Goal: Information Seeking & Learning: Learn about a topic

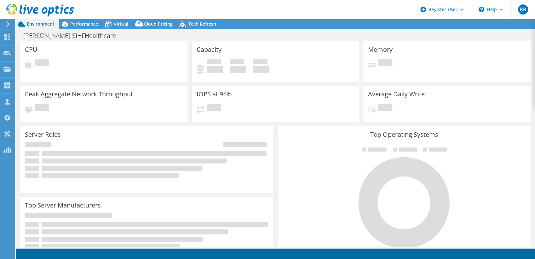
select select "USEast"
select select "USD"
select select "USEast"
select select "USD"
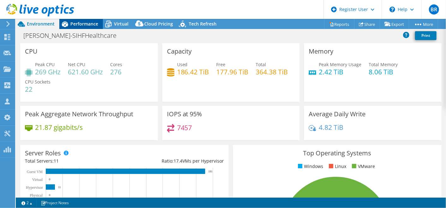
click at [80, 22] on span "Performance" at bounding box center [84, 24] width 28 height 6
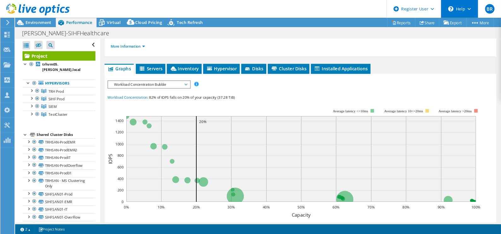
scroll to position [98, 0]
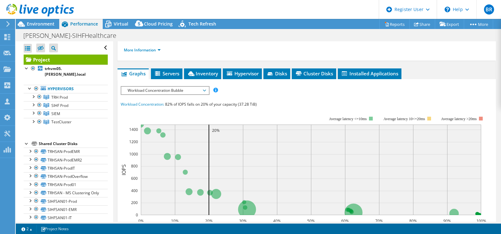
drag, startPoint x: 408, startPoint y: 0, endPoint x: 283, endPoint y: 112, distance: 168.2
click at [283, 108] on div "Workload Concentration: 82% of IOPS falls on 20% of your capacity (37.28 TiB)" at bounding box center [307, 104] width 372 height 7
click at [177, 94] on span "Workload Concentration Bubble" at bounding box center [165, 91] width 81 height 8
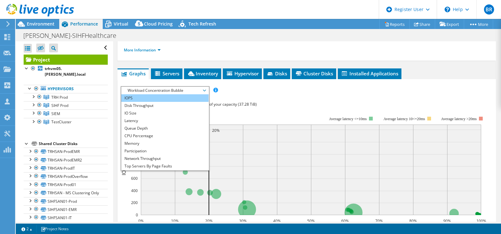
click at [184, 102] on li "IOPS" at bounding box center [164, 98] width 87 height 8
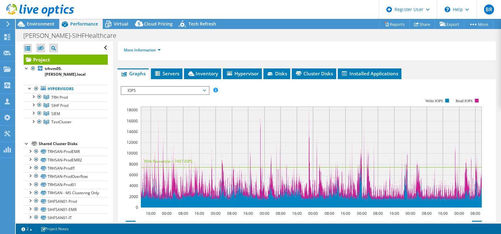
scroll to position [0, 0]
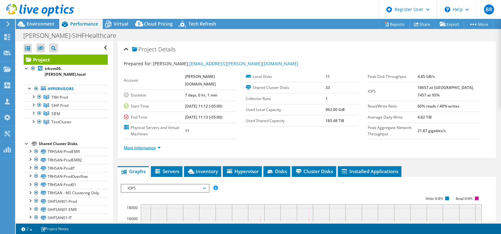
click at [151, 150] on link "More Information" at bounding box center [142, 147] width 37 height 5
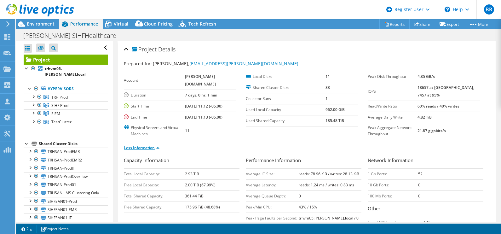
click at [151, 150] on link "Less Information" at bounding box center [142, 147] width 36 height 5
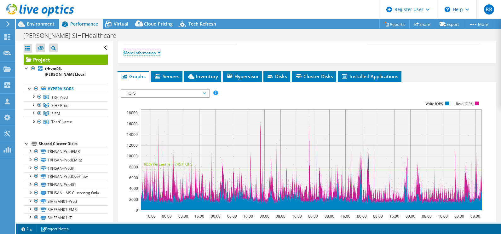
scroll to position [95, 0]
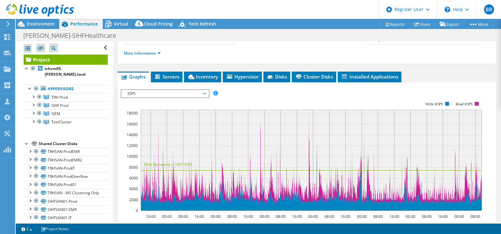
click at [179, 97] on span "IOPS" at bounding box center [165, 94] width 81 height 8
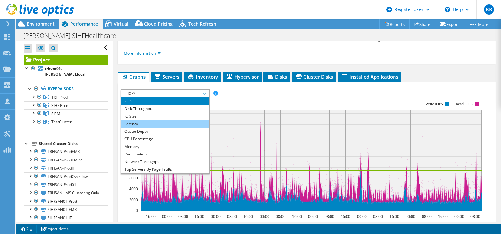
click at [158, 128] on li "Latency" at bounding box center [164, 124] width 87 height 8
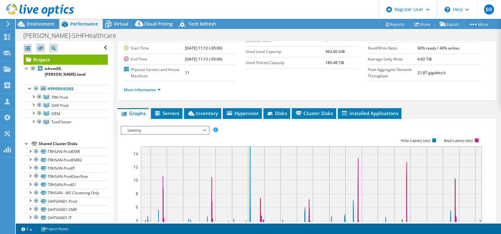
scroll to position [54, 0]
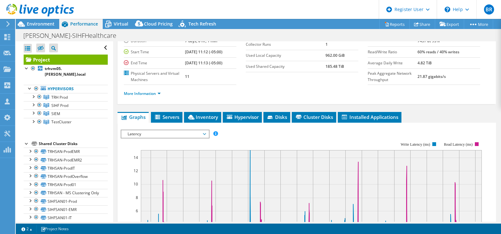
click at [178, 138] on span "Latency" at bounding box center [165, 134] width 81 height 8
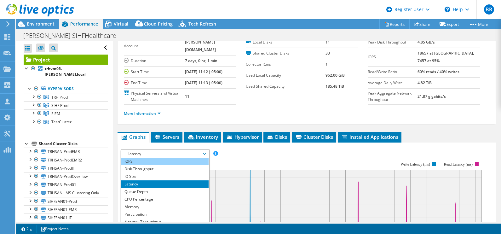
scroll to position [34, 0]
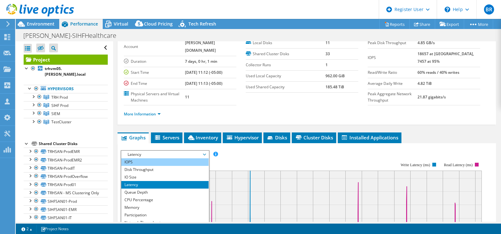
click at [162, 166] on li "IOPS" at bounding box center [164, 162] width 87 height 8
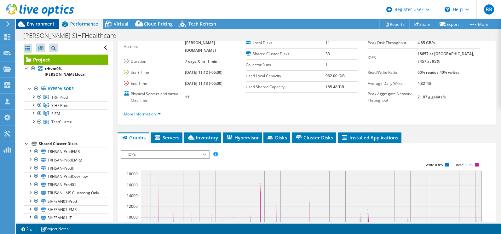
click at [28, 27] on div "Environment" at bounding box center [38, 24] width 44 height 10
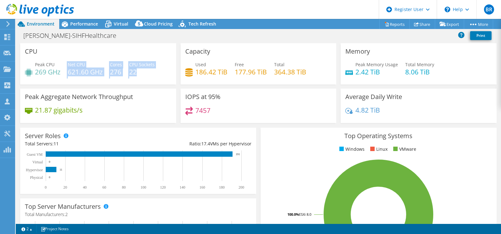
drag, startPoint x: 62, startPoint y: 75, endPoint x: 149, endPoint y: 68, distance: 87.0
click at [149, 68] on div "Peak CPU 269 GHz Net CPU 621.60 GHz Cores 276 CPU Sockets 22" at bounding box center [98, 71] width 147 height 20
click at [254, 92] on div "IOPS at 95% 7457" at bounding box center [259, 106] width 156 height 34
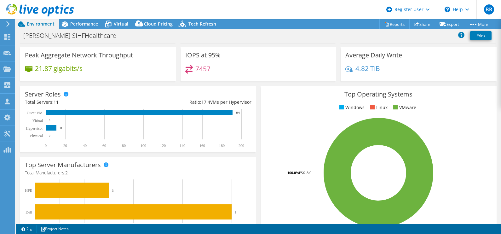
scroll to position [0, 0]
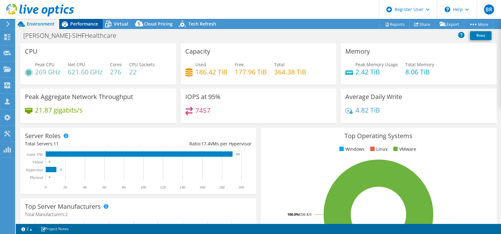
click at [83, 26] on span "Performance" at bounding box center [84, 24] width 28 height 6
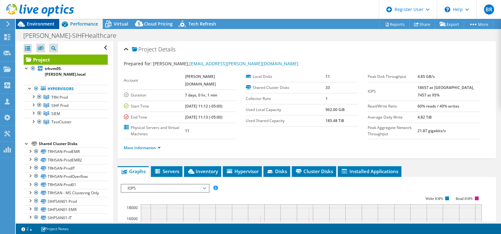
click at [37, 22] on span "Environment" at bounding box center [41, 24] width 28 height 6
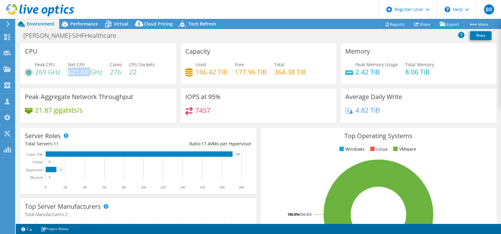
drag, startPoint x: 69, startPoint y: 71, endPoint x: 90, endPoint y: 72, distance: 21.1
click at [90, 72] on h4 "621.60 GHz" at bounding box center [85, 71] width 35 height 7
drag, startPoint x: 90, startPoint y: 72, endPoint x: 143, endPoint y: 72, distance: 52.7
click at [143, 72] on h4 "22" at bounding box center [142, 71] width 26 height 7
drag, startPoint x: 109, startPoint y: 72, endPoint x: 121, endPoint y: 74, distance: 12.9
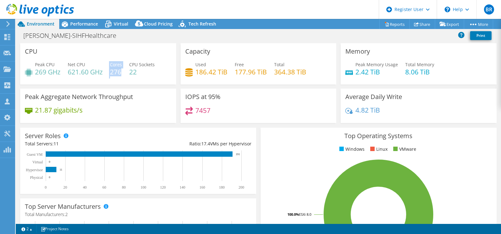
click at [121, 74] on div "Peak CPU 269 GHz Net CPU 621.60 GHz Cores 276 CPU Sockets 22" at bounding box center [98, 71] width 147 height 20
drag, startPoint x: 121, startPoint y: 74, endPoint x: 129, endPoint y: 79, distance: 9.0
click at [129, 79] on div "Peak CPU 269 GHz Net CPU 621.60 GHz Cores 276 CPU Sockets 22" at bounding box center [98, 71] width 147 height 20
drag, startPoint x: 271, startPoint y: 70, endPoint x: 304, endPoint y: 70, distance: 32.8
click at [304, 70] on div "Used 186.42 TiB Free 177.96 TiB Total 364.38 TiB" at bounding box center [258, 71] width 147 height 20
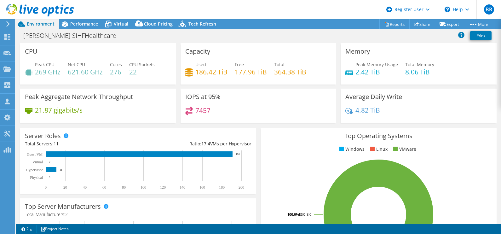
click at [196, 74] on h4 "186.42 TiB" at bounding box center [211, 71] width 32 height 7
drag, startPoint x: 233, startPoint y: 74, endPoint x: 263, endPoint y: 75, distance: 30.0
click at [263, 75] on h4 "177.96 TiB" at bounding box center [251, 71] width 32 height 7
drag, startPoint x: 263, startPoint y: 75, endPoint x: 266, endPoint y: 81, distance: 7.3
click at [266, 81] on div "Used 186.42 TiB Free 177.96 TiB Total 364.38 TiB" at bounding box center [258, 71] width 147 height 20
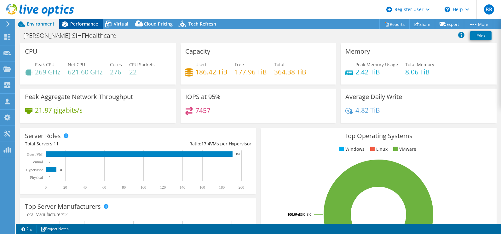
click at [79, 25] on span "Performance" at bounding box center [84, 24] width 28 height 6
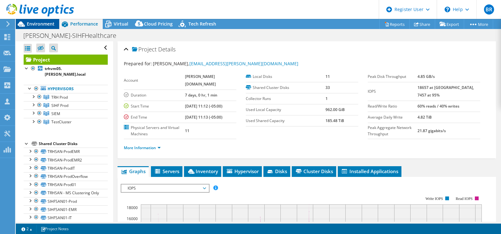
click at [39, 27] on div "Environment" at bounding box center [38, 24] width 44 height 10
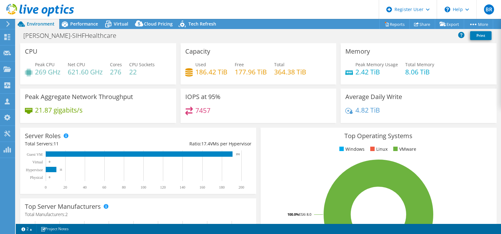
click at [255, 115] on div "7457" at bounding box center [258, 114] width 147 height 14
click at [81, 26] on span "Performance" at bounding box center [84, 24] width 28 height 6
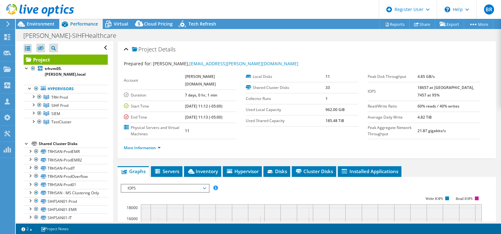
scroll to position [67, 0]
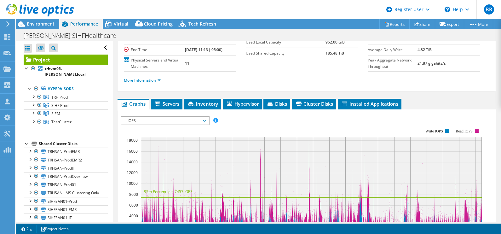
click at [149, 83] on link "More Information" at bounding box center [142, 80] width 37 height 5
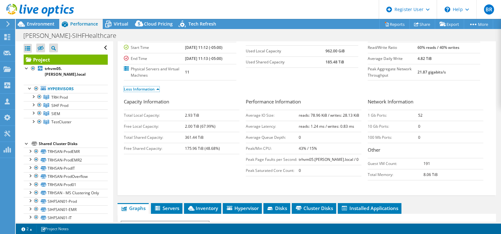
scroll to position [0, 0]
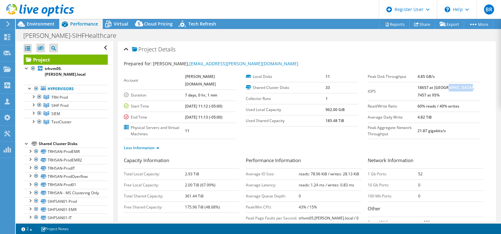
drag, startPoint x: 434, startPoint y: 97, endPoint x: 456, endPoint y: 87, distance: 24.1
click at [456, 87] on td "18657 at [GEOGRAPHIC_DATA], 7457 at 95%" at bounding box center [449, 91] width 63 height 19
drag, startPoint x: 456, startPoint y: 87, endPoint x: 450, endPoint y: 94, distance: 9.6
click at [450, 94] on td "18657 at [GEOGRAPHIC_DATA], 7457 at 95%" at bounding box center [449, 91] width 63 height 19
click at [440, 94] on td "18657 at [GEOGRAPHIC_DATA], 7457 at 95%" at bounding box center [449, 91] width 63 height 19
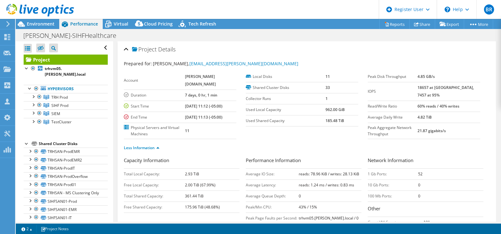
drag, startPoint x: 438, startPoint y: 87, endPoint x: 426, endPoint y: 88, distance: 12.3
click at [426, 88] on tr "IOPS 18657 at [GEOGRAPHIC_DATA], 7457 at 95%" at bounding box center [424, 91] width 113 height 19
click at [342, 100] on td "1" at bounding box center [342, 98] width 33 height 11
drag, startPoint x: 437, startPoint y: 93, endPoint x: 424, endPoint y: 87, distance: 13.8
click at [424, 87] on tr "IOPS 18657 at [GEOGRAPHIC_DATA], 7457 at 95%" at bounding box center [424, 91] width 113 height 19
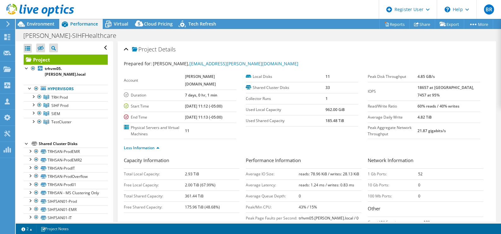
click at [348, 124] on td "185.48 TiB" at bounding box center [342, 120] width 33 height 11
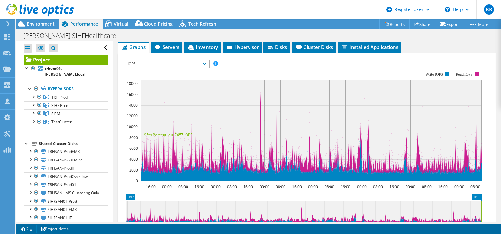
scroll to position [218, 0]
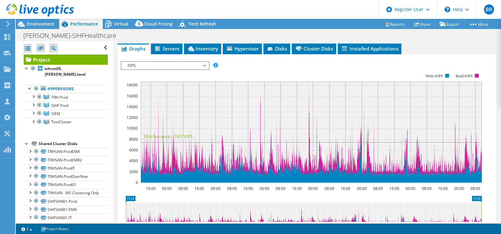
click at [174, 69] on span "IOPS" at bounding box center [165, 66] width 81 height 8
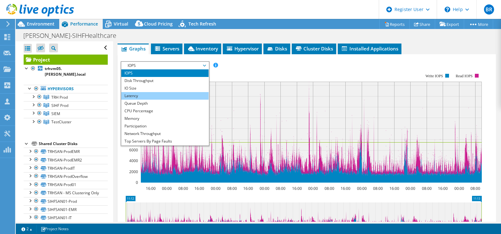
click at [174, 100] on li "Latency" at bounding box center [164, 96] width 87 height 8
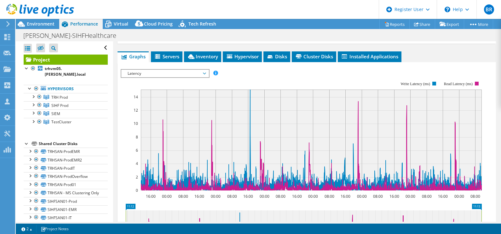
scroll to position [211, 0]
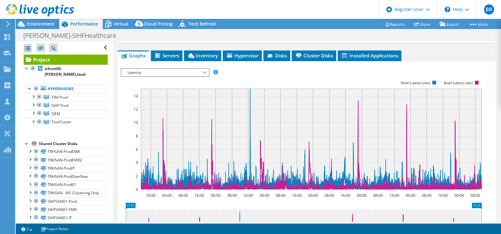
click at [136, 76] on span "Latency" at bounding box center [165, 73] width 81 height 8
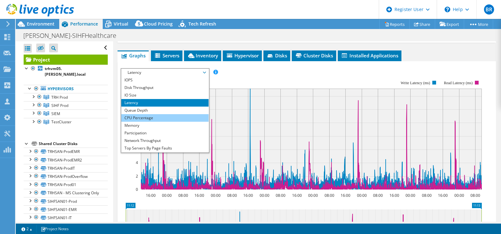
click at [152, 122] on li "CPU Percentage" at bounding box center [164, 118] width 87 height 8
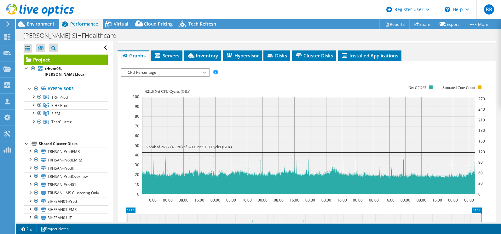
click at [157, 76] on span "CPU Percentage" at bounding box center [165, 73] width 81 height 8
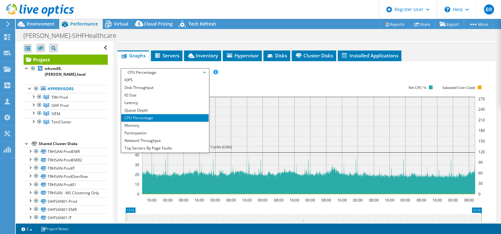
click at [254, 83] on rect at bounding box center [309, 140] width 353 height 126
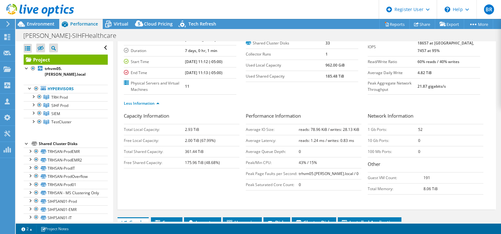
scroll to position [47, 0]
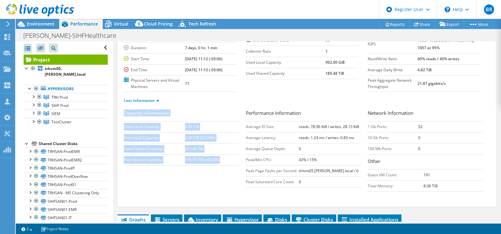
drag, startPoint x: 123, startPoint y: 120, endPoint x: 219, endPoint y: 170, distance: 108.6
click at [219, 170] on div "Project Details Prepared for: [PERSON_NAME], [EMAIL_ADDRESS][PERSON_NAME][DOMAI…" at bounding box center [307, 100] width 379 height 213
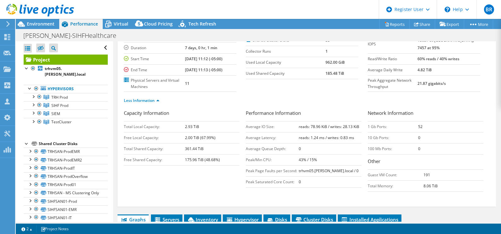
drag, startPoint x: 219, startPoint y: 170, endPoint x: 190, endPoint y: 184, distance: 31.7
click at [190, 184] on div "Capacity Information Total Local Capacity: 2.93 TiB Free Local Capacity: 2.00 T…" at bounding box center [307, 151] width 366 height 85
click at [227, 164] on td "175.96 TiB (48.68%)" at bounding box center [212, 159] width 55 height 11
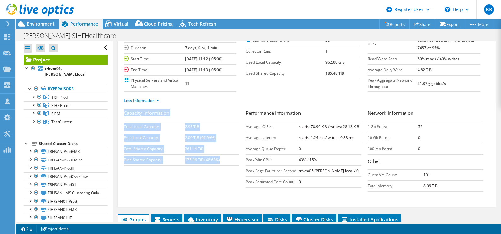
drag, startPoint x: 227, startPoint y: 164, endPoint x: 120, endPoint y: 158, distance: 107.1
click at [120, 158] on div "Project Details Prepared for: [PERSON_NAME], [EMAIL_ADDRESS][PERSON_NAME][DOMAI…" at bounding box center [307, 100] width 379 height 213
drag, startPoint x: 120, startPoint y: 158, endPoint x: 158, endPoint y: 175, distance: 41.9
click at [158, 169] on div "Capacity Information Total Local Capacity: 2.93 TiB Free Local Capacity: 2.00 T…" at bounding box center [185, 138] width 122 height 59
click at [204, 151] on td "361.44 TiB" at bounding box center [212, 148] width 55 height 11
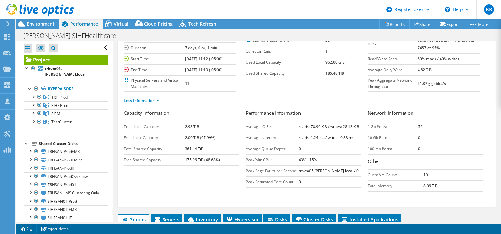
scroll to position [10, 0]
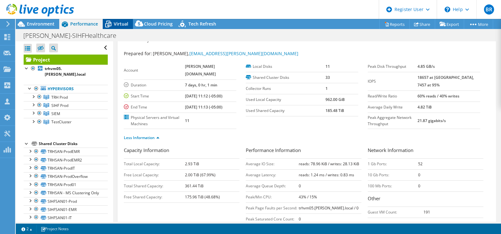
click at [115, 27] on div "Virtual" at bounding box center [118, 24] width 30 height 10
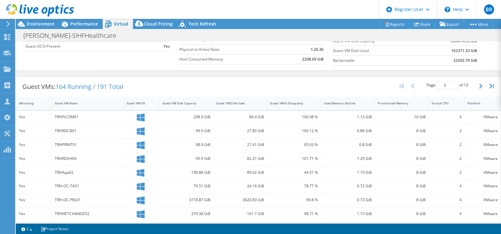
scroll to position [89, 0]
drag, startPoint x: 58, startPoint y: 86, endPoint x: 96, endPoint y: 84, distance: 38.5
click at [96, 84] on span "164 Running / 191 Total" at bounding box center [89, 86] width 68 height 9
click at [205, 83] on div "Guest VMs: 164 Running / 191 Total Page 1 of 13 5 rows 10 rows 20 rows 25 rows …" at bounding box center [258, 87] width 485 height 20
click at [23, 98] on div "IsRunning" at bounding box center [30, 103] width 28 height 10
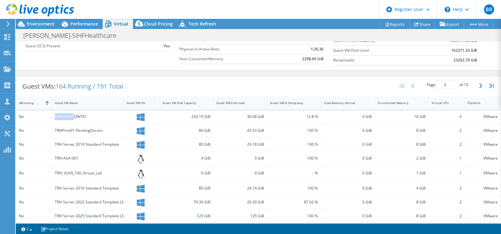
drag, startPoint x: 53, startPoint y: 116, endPoint x: 73, endPoint y: 117, distance: 20.2
click at [73, 117] on div "TRHCAREPOINT01" at bounding box center [88, 117] width 72 height 14
click at [191, 80] on div "Guest VMs: 164 Running / 191 Total Page 1 of 13 5 rows 10 rows 20 rows 25 rows …" at bounding box center [258, 87] width 485 height 20
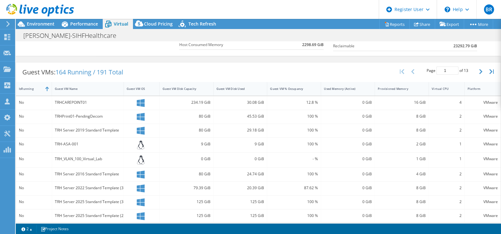
scroll to position [102, 0]
click at [35, 91] on div "IsRunning" at bounding box center [30, 90] width 28 height 10
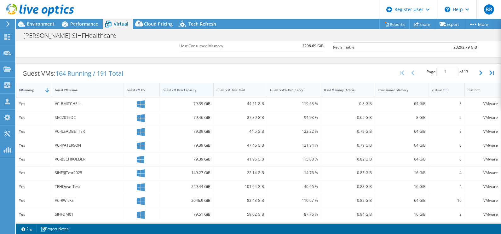
click at [178, 90] on div "Guest VM Disk Capacity" at bounding box center [183, 90] width 40 height 4
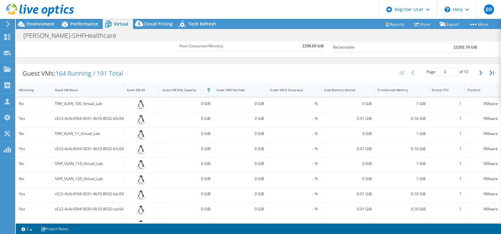
click at [178, 90] on div "Guest VM Disk Capacity" at bounding box center [183, 90] width 40 height 4
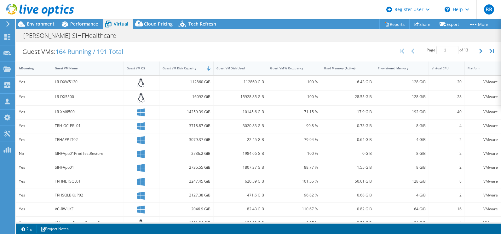
scroll to position [124, 0]
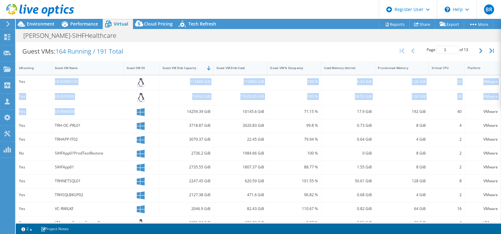
drag, startPoint x: 76, startPoint y: 109, endPoint x: 54, endPoint y: 77, distance: 39.4
click at [54, 77] on div "Yes LR-DXW5120 112860 GiB 112860 GiB 100 % 6.43 GiB 128 GiB 20 VMware Yes LR-DX…" at bounding box center [258, 180] width 485 height 211
drag, startPoint x: 54, startPoint y: 77, endPoint x: 109, endPoint y: 95, distance: 58.0
click at [109, 95] on div "LR-DX5500" at bounding box center [88, 96] width 66 height 7
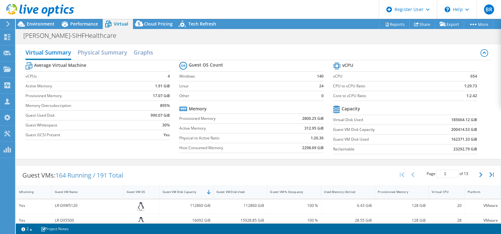
scroll to position [0, 0]
click at [142, 23] on icon at bounding box center [139, 25] width 13 height 13
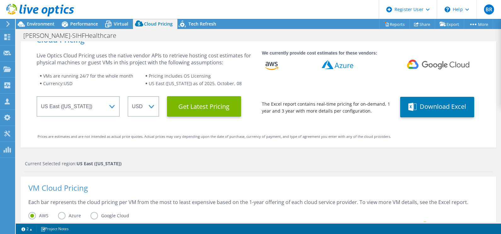
scroll to position [0, 0]
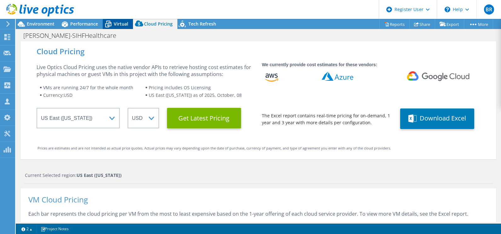
click at [112, 21] on icon at bounding box center [108, 24] width 11 height 11
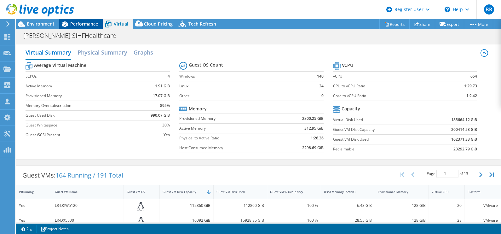
click at [79, 23] on span "Performance" at bounding box center [84, 24] width 28 height 6
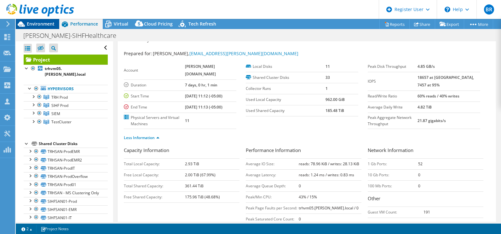
click at [35, 22] on span "Environment" at bounding box center [41, 24] width 28 height 6
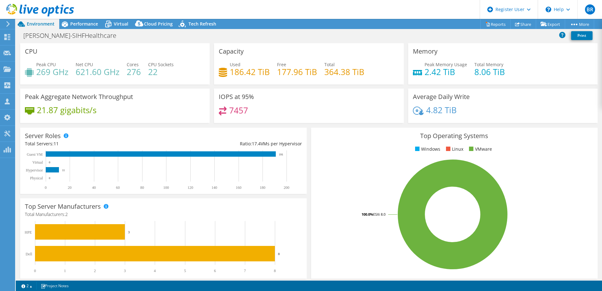
select select "USEast"
select select "USD"
